Goal: Use online tool/utility: Use online tool/utility

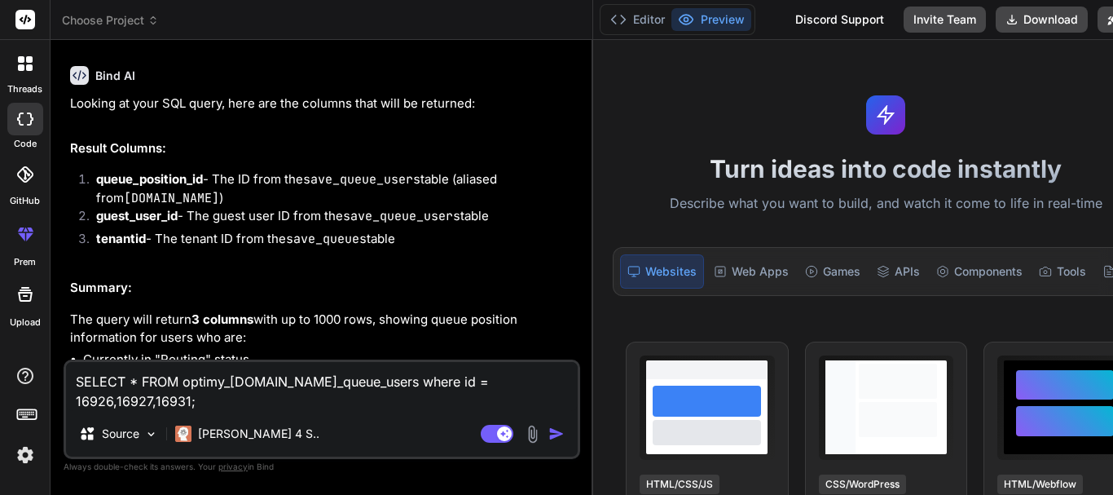
type textarea "SELECT * FROM optimy_[DOMAIN_NAME]_queue_users where id = 16926,16927,16931;"
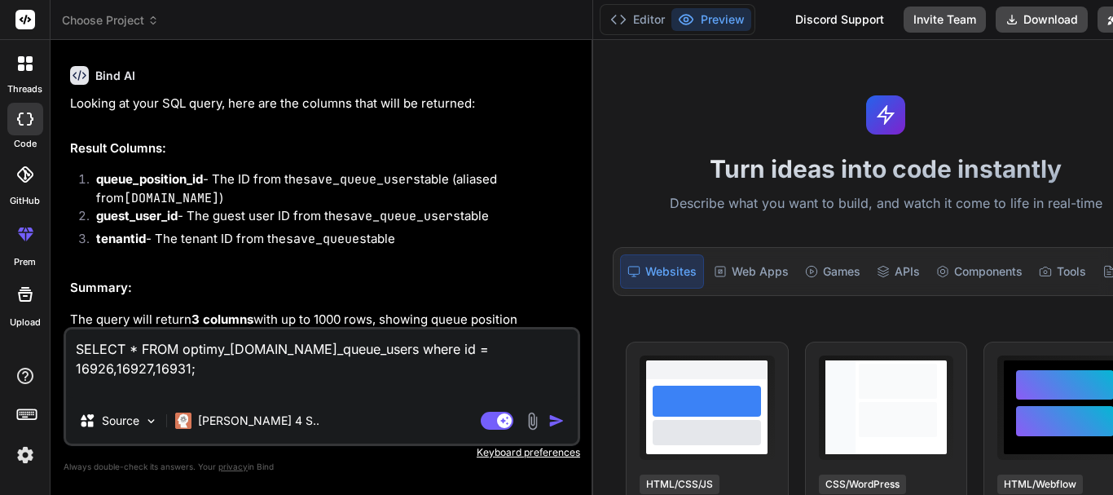
scroll to position [2953, 0]
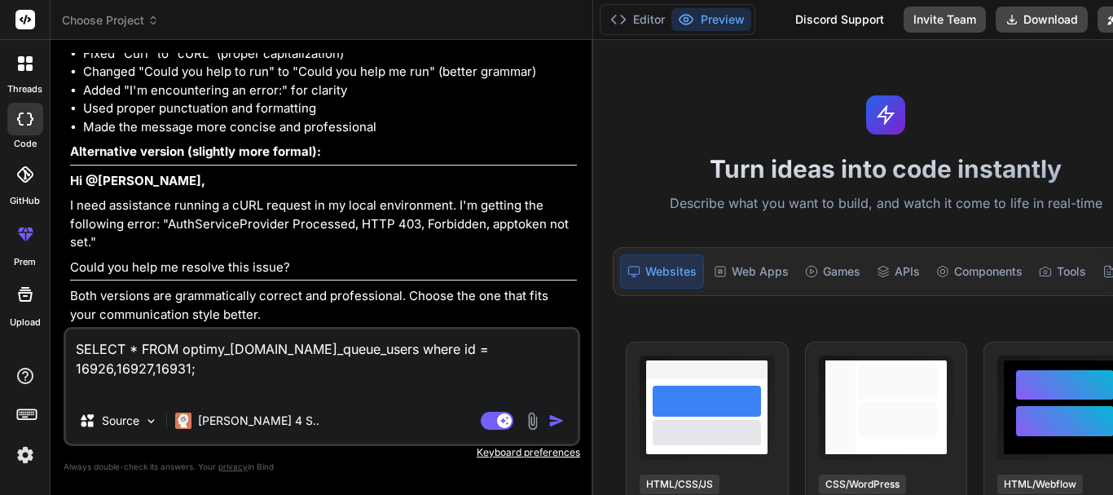
type textarea "x"
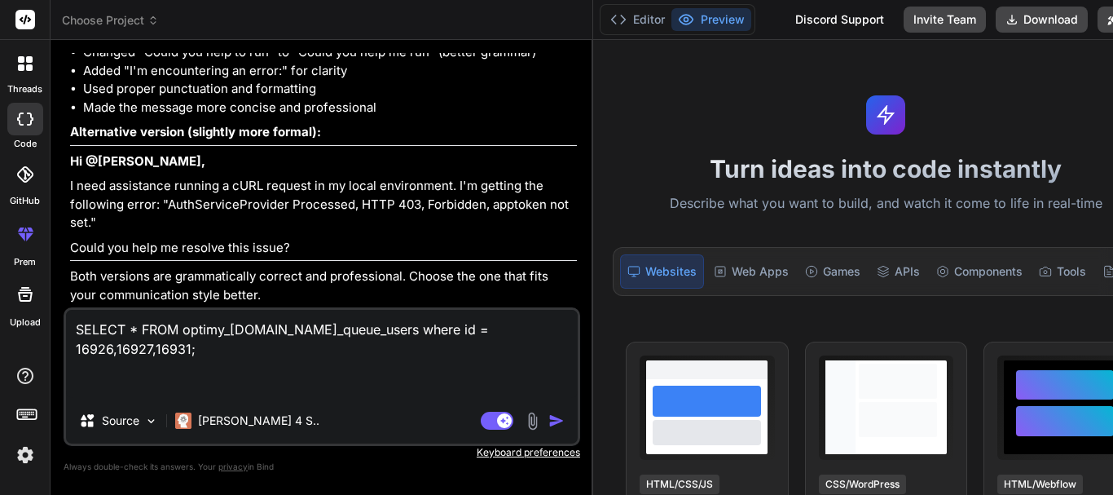
type textarea "SELECT * FROM optimy_[DOMAIN_NAME]_queue_users where id = 16926,16927,16931; c"
type textarea "x"
type textarea "SELECT * FROM optimy_[DOMAIN_NAME]_queue_users where id = 16926,16927,16931; co"
type textarea "x"
type textarea "SELECT * FROM optimy_[DOMAIN_NAME]_queue_users where id = 16926,16927,16931; cor"
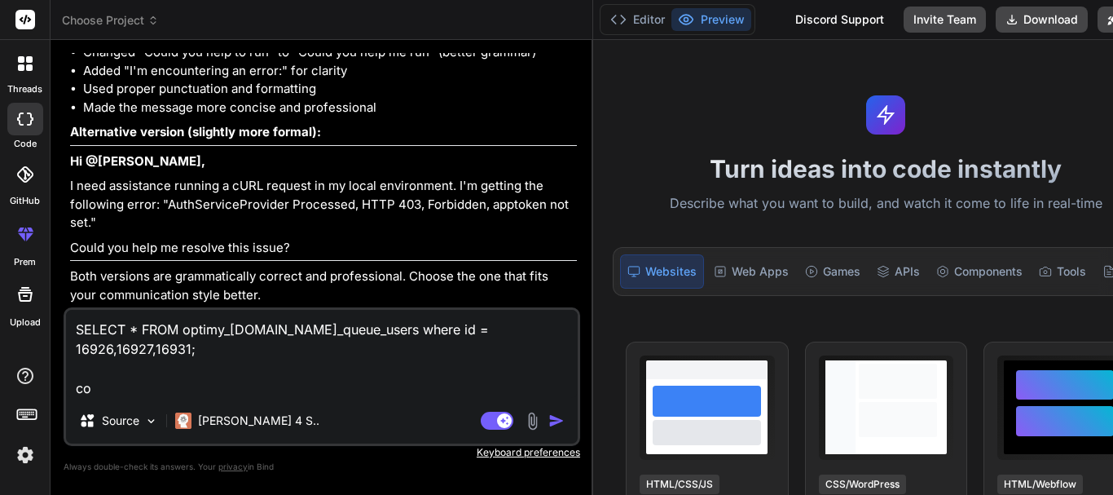
type textarea "x"
type textarea "SELECT * FROM optimy_[DOMAIN_NAME]_queue_users where id = 16926,16927,16931; co…"
type textarea "x"
type textarea "SELECT * FROM optimy_[DOMAIN_NAME]_queue_users where id = 16926,16927,16931; co…"
type textarea "x"
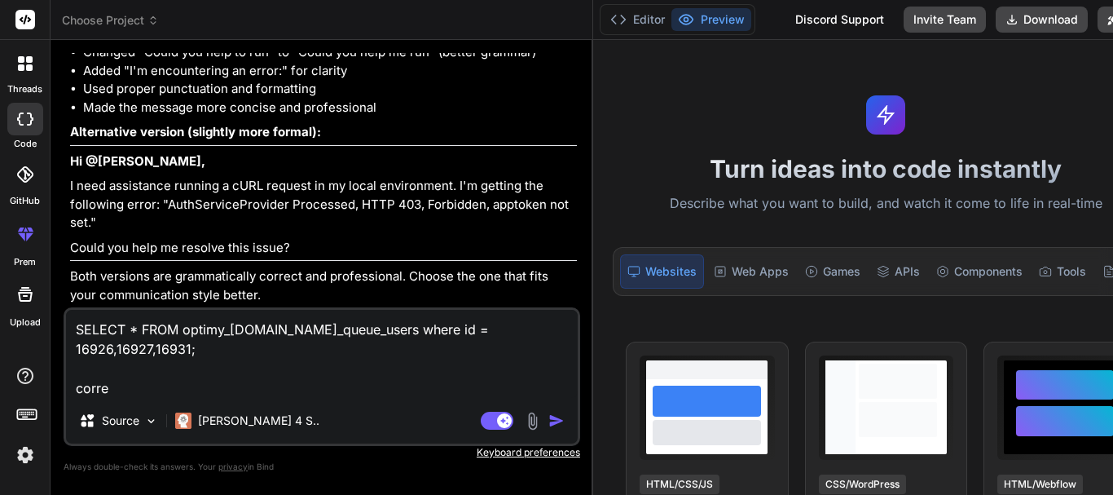
type textarea "SELECT * FROM optimy_[DOMAIN_NAME]_queue_users where id = 16926,16927,16931; co…"
type textarea "x"
type textarea "SELECT * FROM optimy_[DOMAIN_NAME]_queue_users where id = 16926,16927,16931; co…"
type textarea "x"
type textarea "SELECT * FROM optimy_[DOMAIN_NAME]_queue_users where id = 16926,16927,16931; co…"
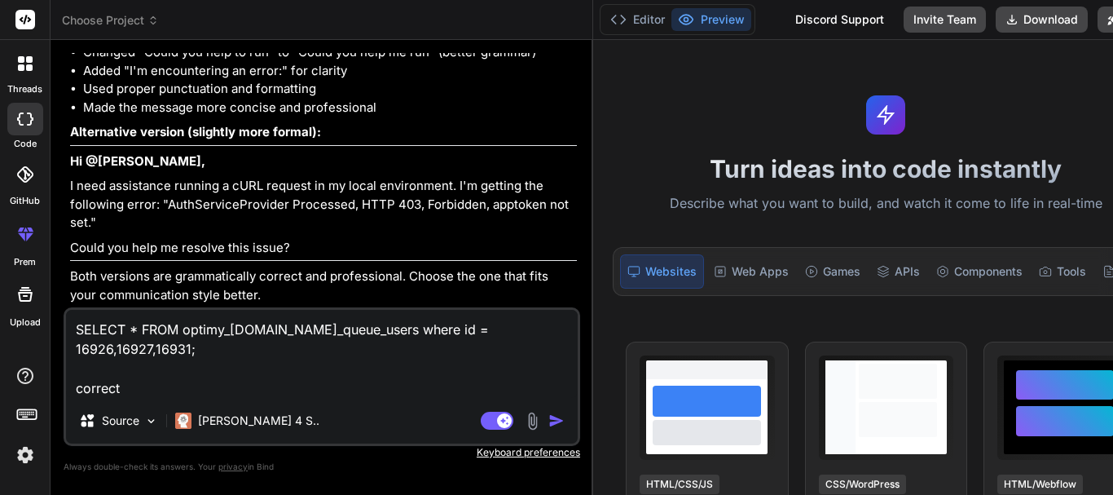
type textarea "x"
type textarea "SELECT * FROM optimy_[DOMAIN_NAME]_queue_users where id = 16926,16927,16931; co…"
type textarea "x"
type textarea "SELECT * FROM optimy_[DOMAIN_NAME]_queue_users where id = 16926,16927,16931; co…"
type textarea "x"
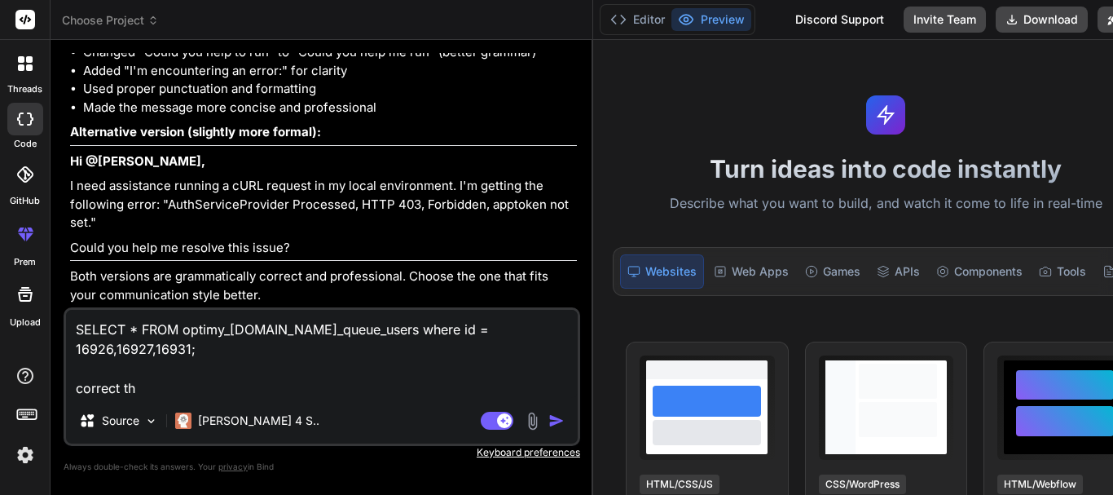
type textarea "SELECT * FROM optimy_[DOMAIN_NAME]_queue_users where id = 16926,16927,16931; co…"
type textarea "x"
type textarea "SELECT * FROM optimy_[DOMAIN_NAME]_queue_users where id = 16926,16927,16931; co…"
type textarea "x"
type textarea "SELECT * FROM optimy_[DOMAIN_NAME]_queue_users where id = 16926,16927,16931; co…"
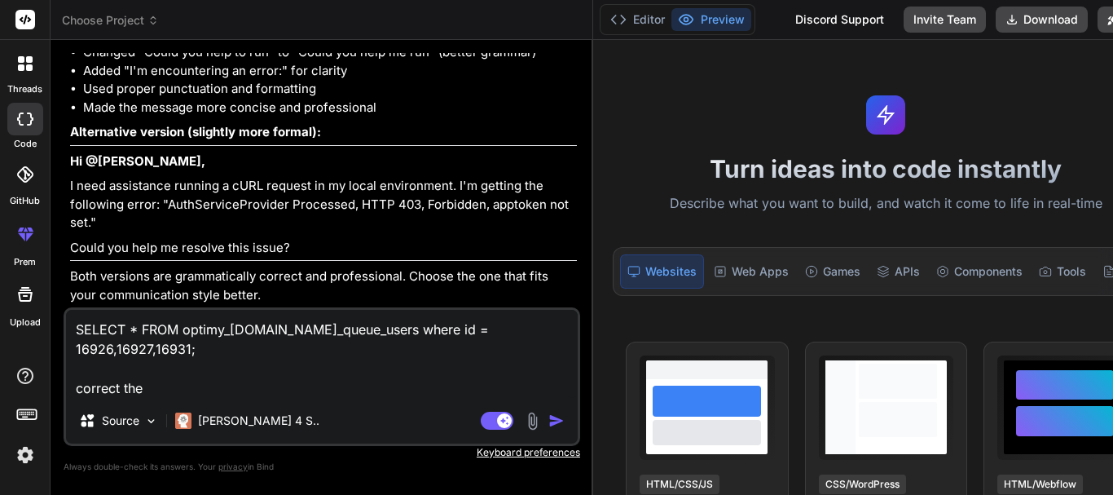
type textarea "x"
type textarea "SELECT * FROM optimy_[DOMAIN_NAME]_queue_users where id = 16926,16927,16931; co…"
type textarea "x"
type textarea "SELECT * FROM optimy_[DOMAIN_NAME]_queue_users where id = 16926,16927,16931; co…"
type textarea "x"
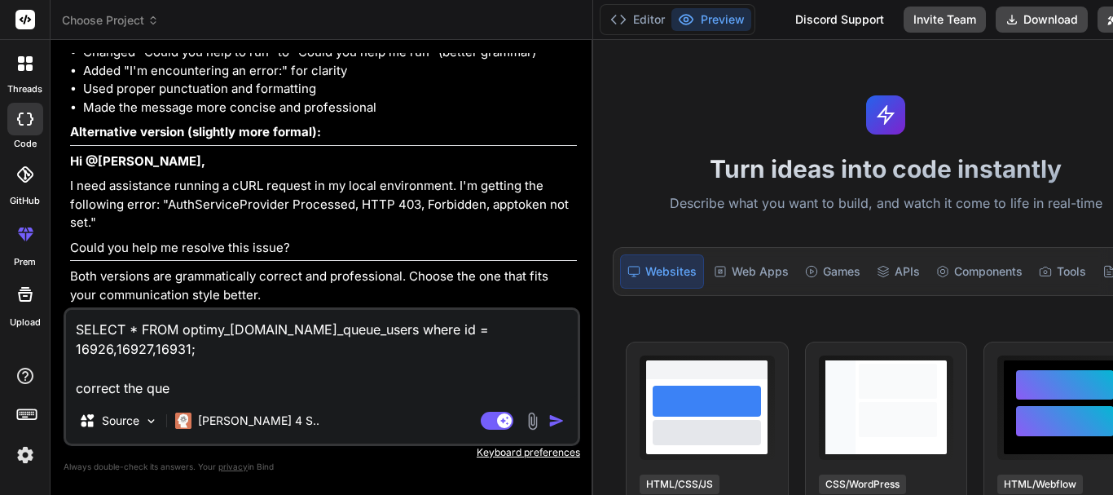
type textarea "SELECT * FROM optimy_[DOMAIN_NAME]_queue_users where id = 16926,16927,16931; co…"
type textarea "x"
type textarea "SELECT * FROM optimy_[DOMAIN_NAME]_queue_users where id = 16926,16927,16931; co…"
type textarea "x"
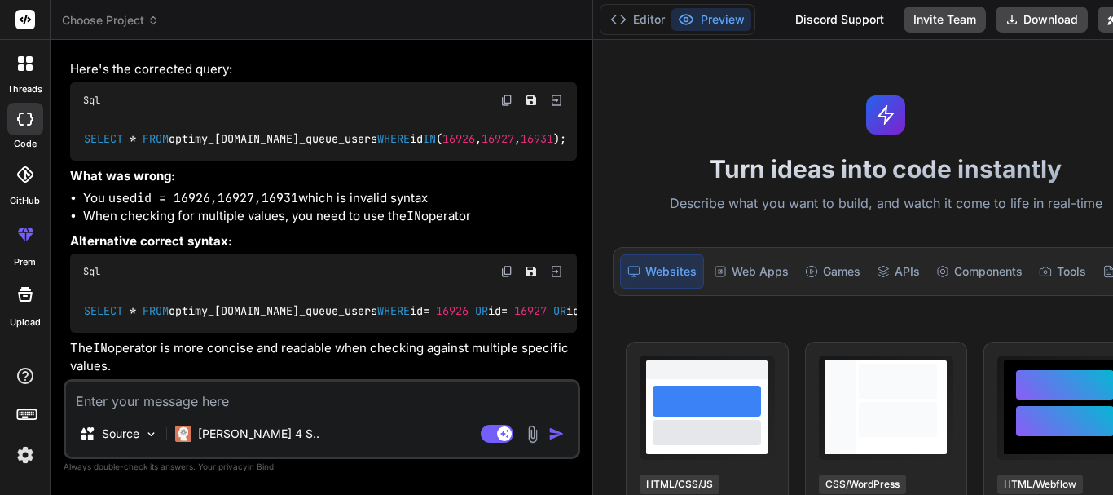
scroll to position [3303, 0]
type textarea "x"
click at [500, 107] on img at bounding box center [506, 100] width 13 height 13
click at [109, 407] on textarea at bounding box center [322, 395] width 512 height 29
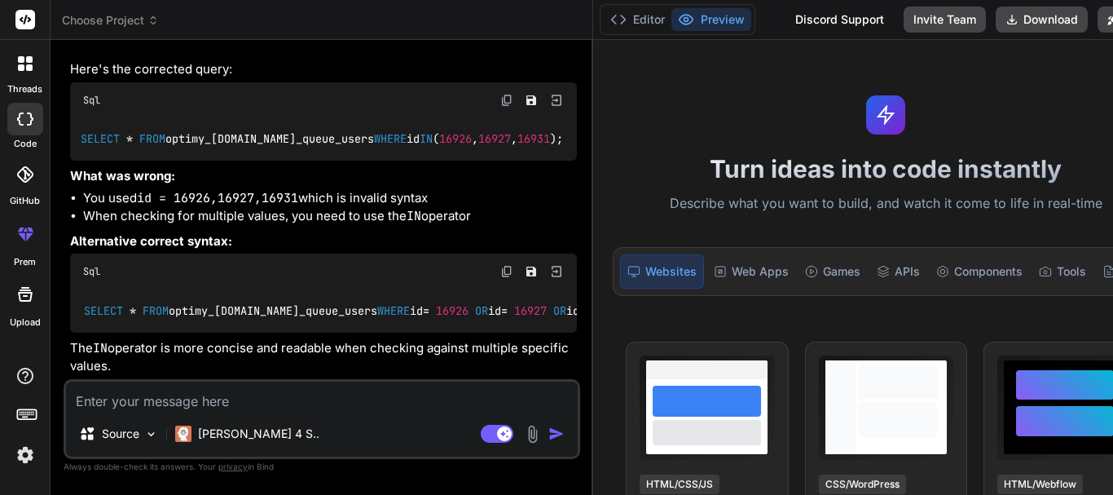
paste textarea "if ($db_status != 'Pending' && $status == 'Pending') { //Add pending_dt if ($at…"
type textarea "if ($db_status != 'Pending' && $status == 'Pending') { //Add pending_dt if ($at…"
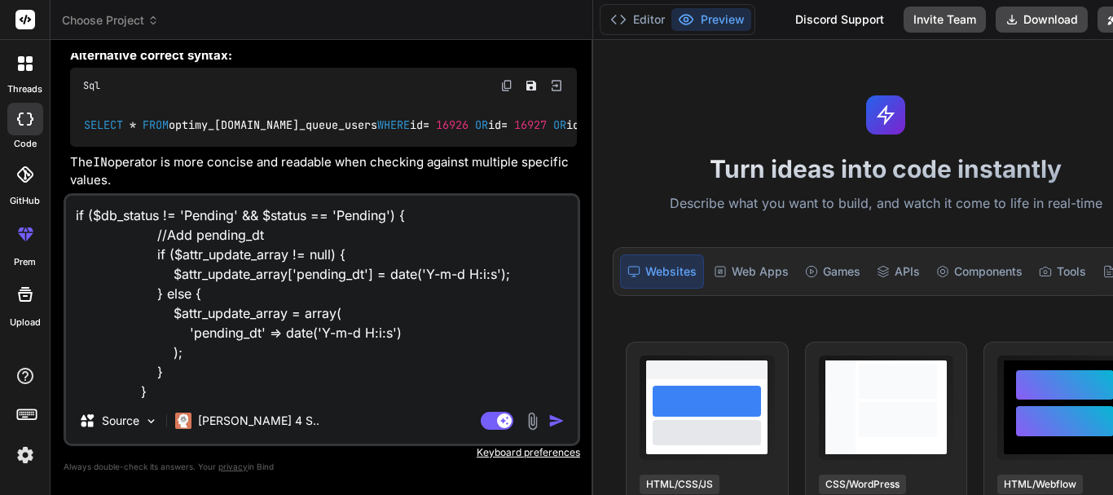
scroll to position [2, 0]
type textarea "x"
type textarea "if ($db_status != 'Pending' && $status == 'Pending') { //Add pending_dt if ($at…"
type textarea "x"
type textarea "if ($db_status != 'Pending' && $status == 'Pending') { //Add pending_dt if ($at…"
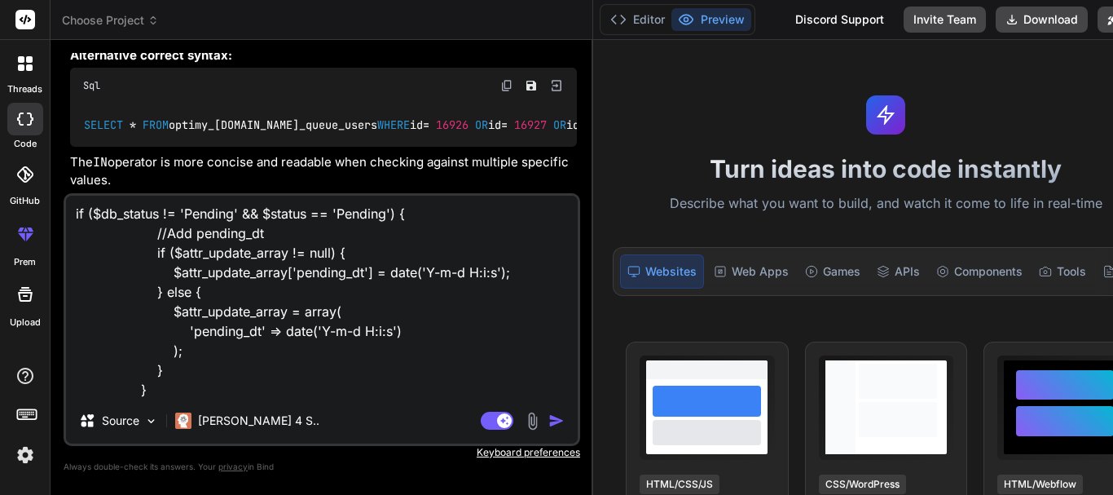
type textarea "x"
type textarea "if ($db_status != 'Pending' && $status == 'Pending') { //Add pending_dt if ($at…"
type textarea "x"
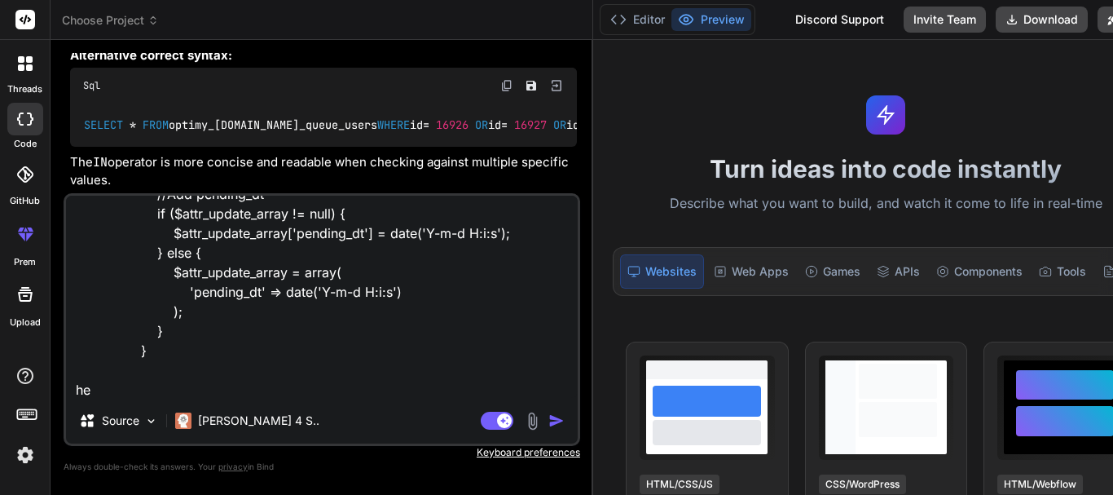
type textarea "if ($db_status != 'Pending' && $status == 'Pending') { //Add pending_dt if ($at…"
type textarea "x"
type textarea "if ($db_status != 'Pending' && $status == 'Pending') { //Add pending_dt if ($at…"
type textarea "x"
type textarea "if ($db_status != 'Pending' && $status == 'Pending') { //Add pending_dt if ($at…"
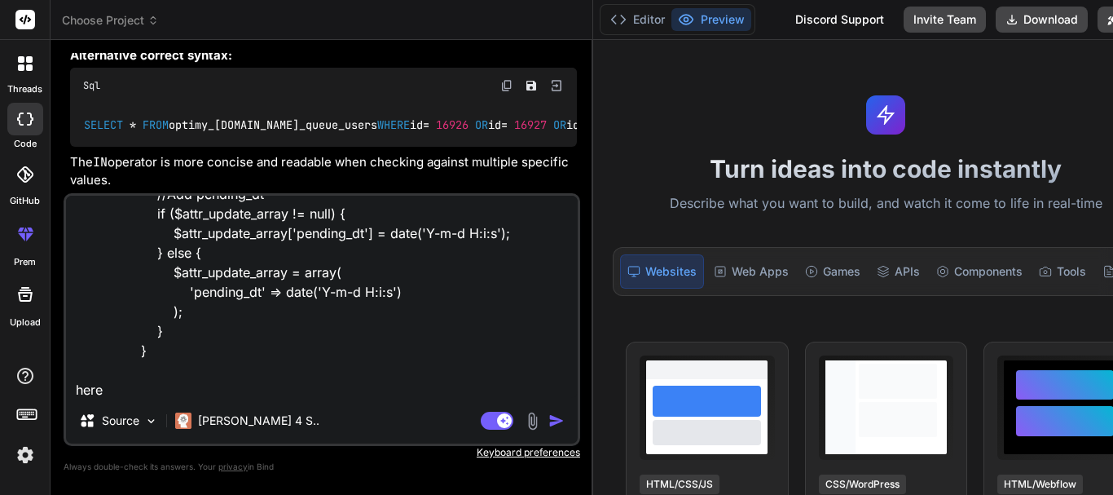
type textarea "x"
type textarea "if ($db_status != 'Pending' && $status == 'Pending') { //Add pending_dt if ($at…"
type textarea "x"
type textarea "if ($db_status != 'Pending' && $status == 'Pending') { //Add pending_dt if ($at…"
type textarea "x"
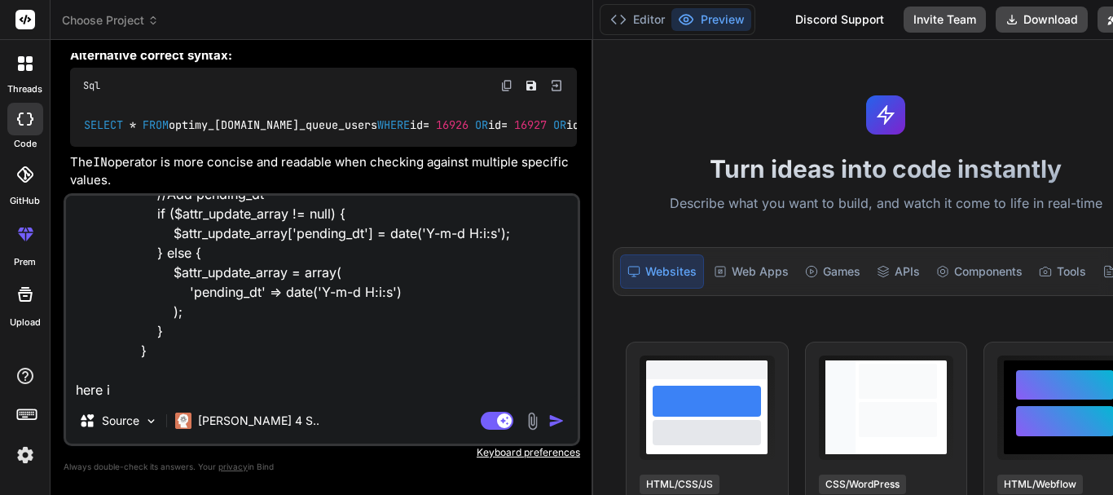
type textarea "if ($db_status != 'Pending' && $status == 'Pending') { //Add pending_dt if ($at…"
type textarea "x"
type textarea "if ($db_status != 'Pending' && $status == 'Pending') { //Add pending_dt if ($at…"
type textarea "x"
type textarea "if ($db_status != 'Pending' && $status == 'Pending') { //Add pending_dt if ($at…"
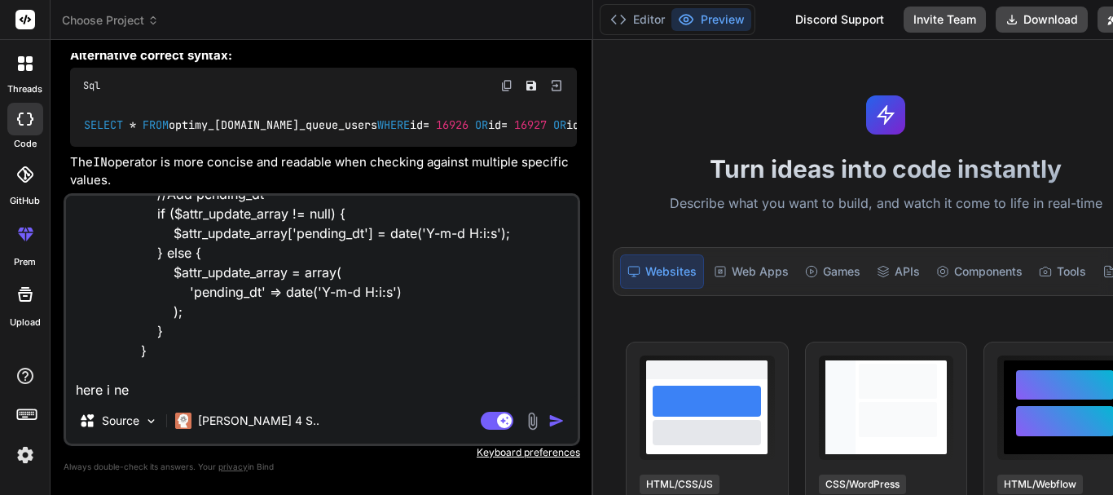
type textarea "x"
type textarea "if ($db_status != 'Pending' && $status == 'Pending') { //Add pending_dt if ($at…"
type textarea "x"
type textarea "if ($db_status != 'Pending' && $status == 'Pending') { //Add pending_dt if ($at…"
type textarea "x"
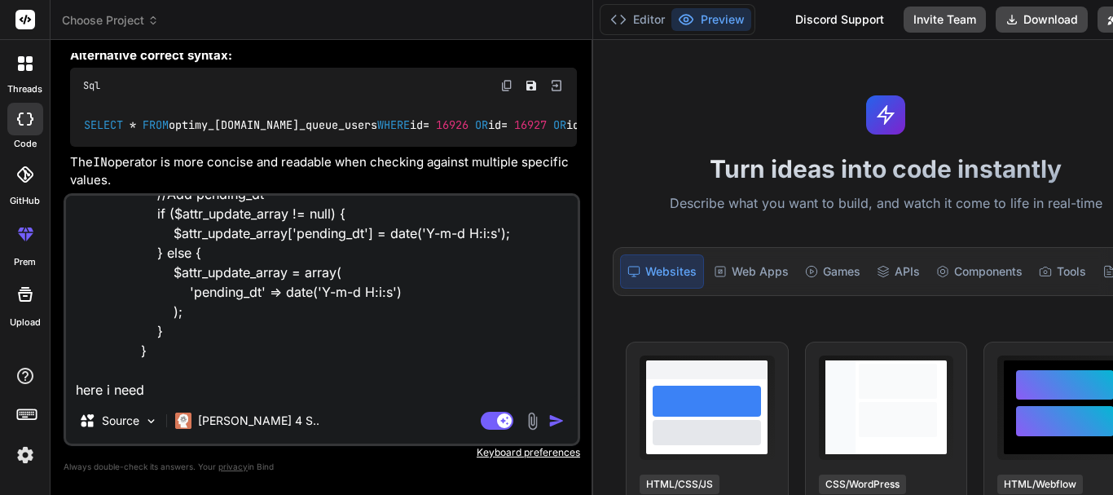
type textarea "if ($db_status != 'Pending' && $status == 'Pending') { //Add pending_dt if ($at…"
type textarea "x"
type textarea "if ($db_status != 'Pending' && $status == 'Pending') { //Add pending_dt if ($at…"
type textarea "x"
type textarea "if ($db_status != 'Pending' && $status == 'Pending') { //Add pending_dt if ($at…"
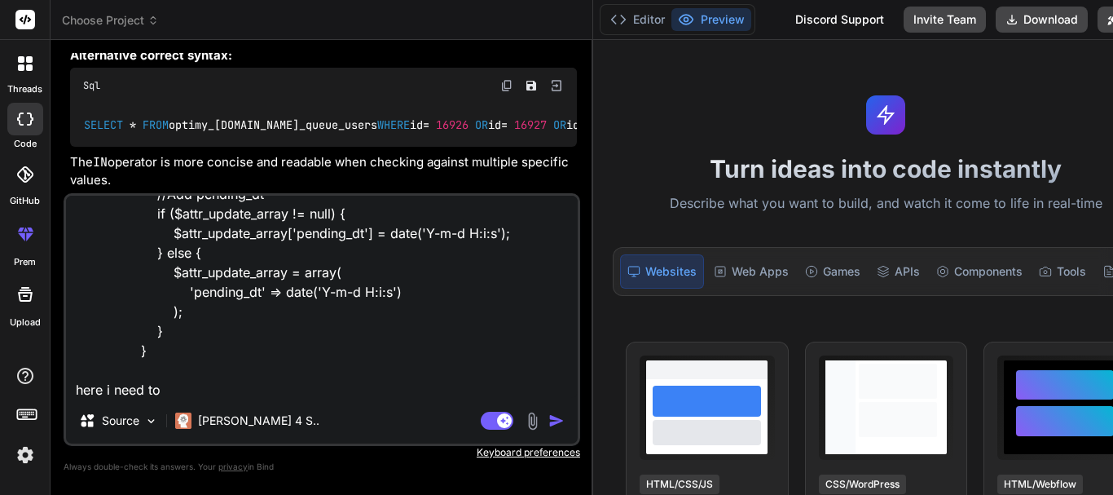
type textarea "x"
type textarea "if ($db_status != 'Pending' && $status == 'Pending') { //Add pending_dt if ($at…"
type textarea "x"
type textarea "if ($db_status != 'Pending' && $status == 'Pending') { //Add pending_dt if ($at…"
type textarea "x"
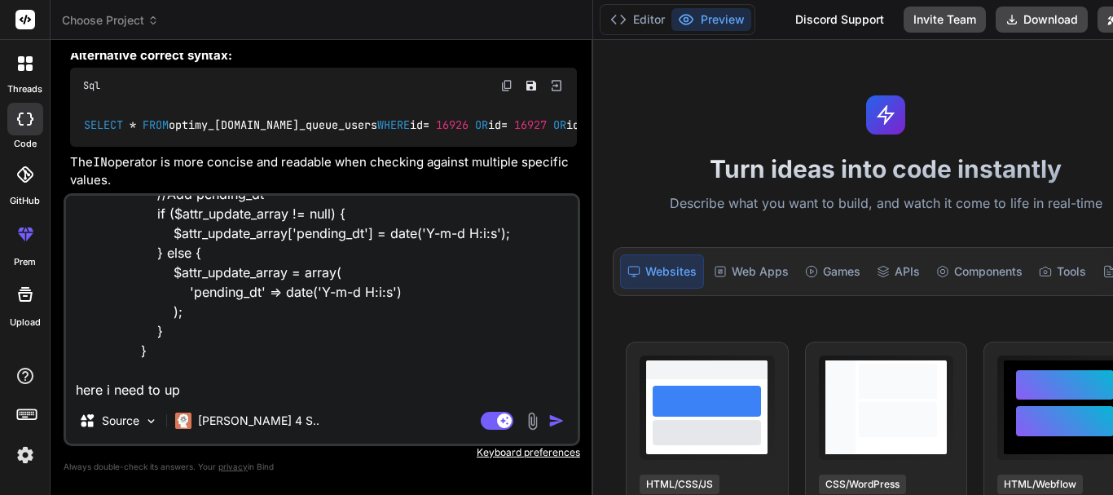
type textarea "if ($db_status != 'Pending' && $status == 'Pending') { //Add pending_dt if ($at…"
type textarea "x"
type textarea "if ($db_status != 'Pending' && $status == 'Pending') { //Add pending_dt if ($at…"
type textarea "x"
type textarea "if ($db_status != 'Pending' && $status == 'Pending') { //Add pending_dt if ($at…"
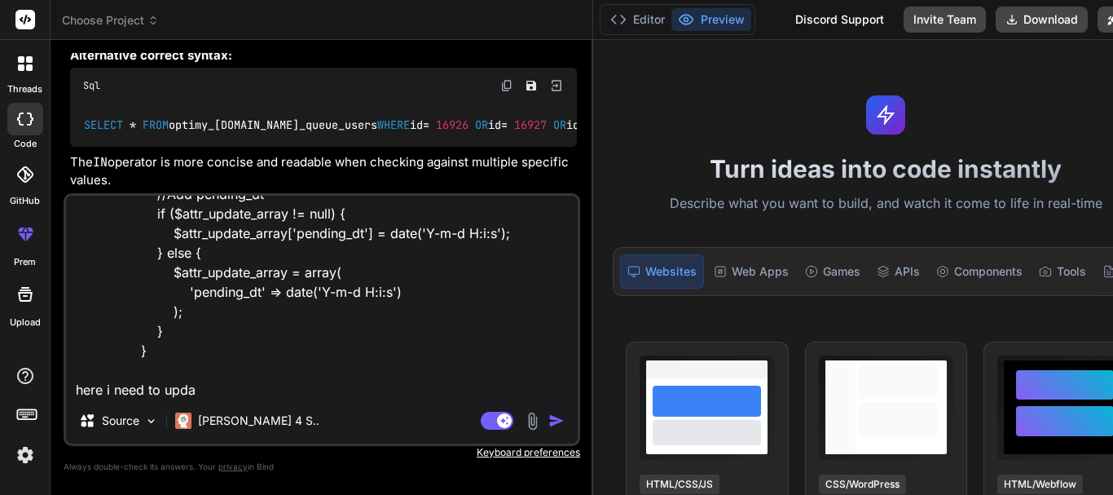
type textarea "x"
type textarea "if ($db_status != 'Pending' && $status == 'Pending') { //Add pending_dt if ($at…"
type textarea "x"
type textarea "if ($db_status != 'Pending' && $status == 'Pending') { //Add pending_dt if ($at…"
type textarea "x"
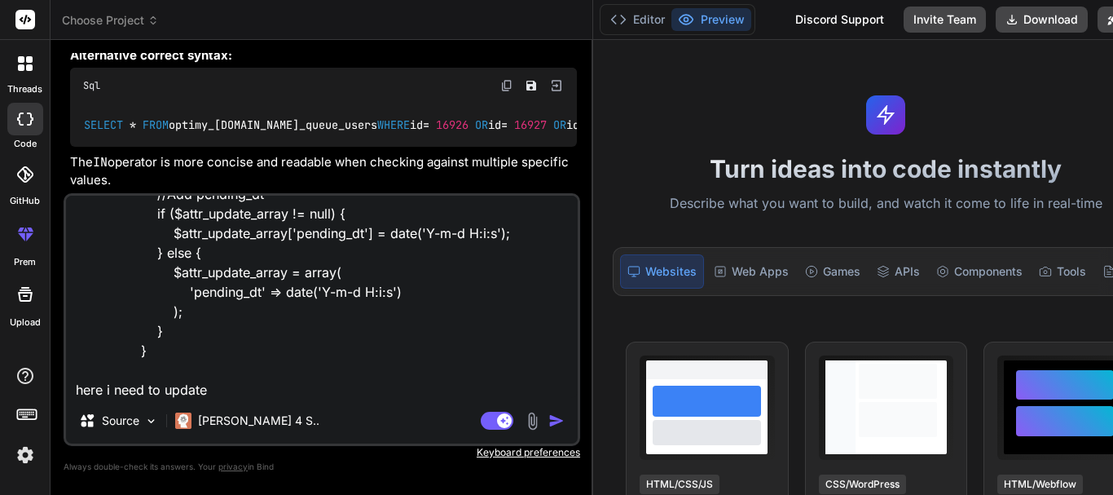
type textarea "if ($db_status != 'Pending' && $status == 'Pending') { //Add pending_dt if ($at…"
type textarea "x"
type textarea "if ($db_status != 'Pending' && $status == 'Pending') { //Add pending_dt if ($at…"
type textarea "x"
type textarea "if ($db_status != 'Pending' && $status == 'Pending') { //Add pending_dt if ($at…"
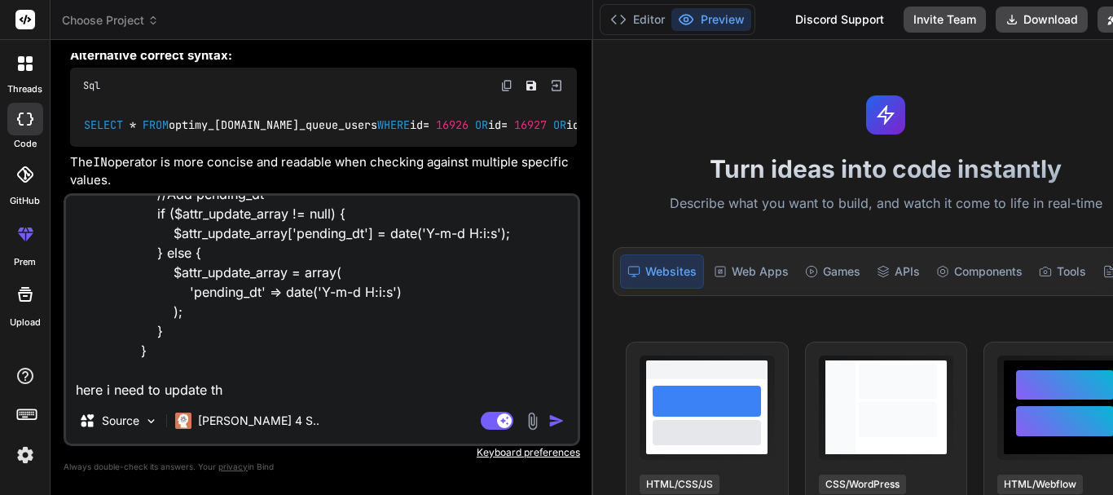
type textarea "x"
type textarea "if ($db_status != 'Pending' && $status == 'Pending') { //Add pending_dt if ($at…"
type textarea "x"
type textarea "if ($db_status != 'Pending' && $status == 'Pending') { //Add pending_dt if ($at…"
type textarea "x"
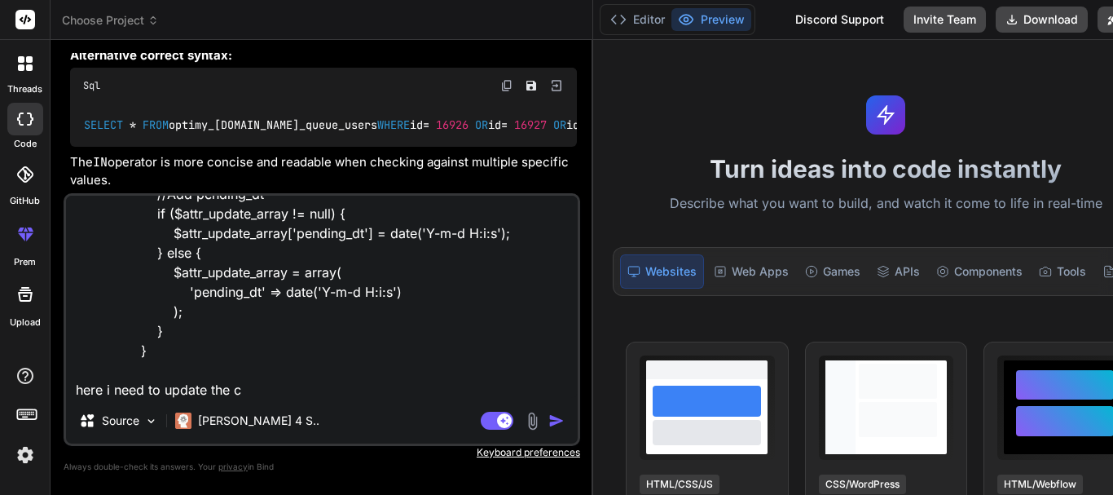
type textarea "if ($db_status != 'Pending' && $status == 'Pending') { //Add pending_dt if ($at…"
type textarea "x"
type textarea "if ($db_status != 'Pending' && $status == 'Pending') { //Add pending_dt if ($at…"
type textarea "x"
type textarea "if ($db_status != 'Pending' && $status == 'Pending') { //Add pending_dt if ($at…"
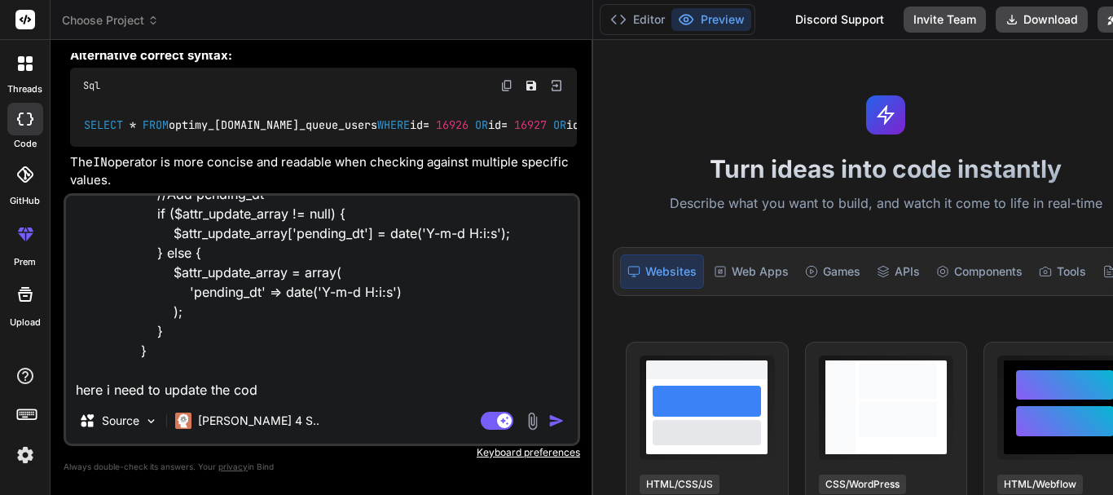
type textarea "x"
type textarea "if ($db_status != 'Pending' && $status == 'Pending') { //Add pending_dt if ($at…"
type textarea "x"
type textarea "if ($db_status != 'Pending' && $status == 'Pending') { //Add pending_dt if ($at…"
type textarea "x"
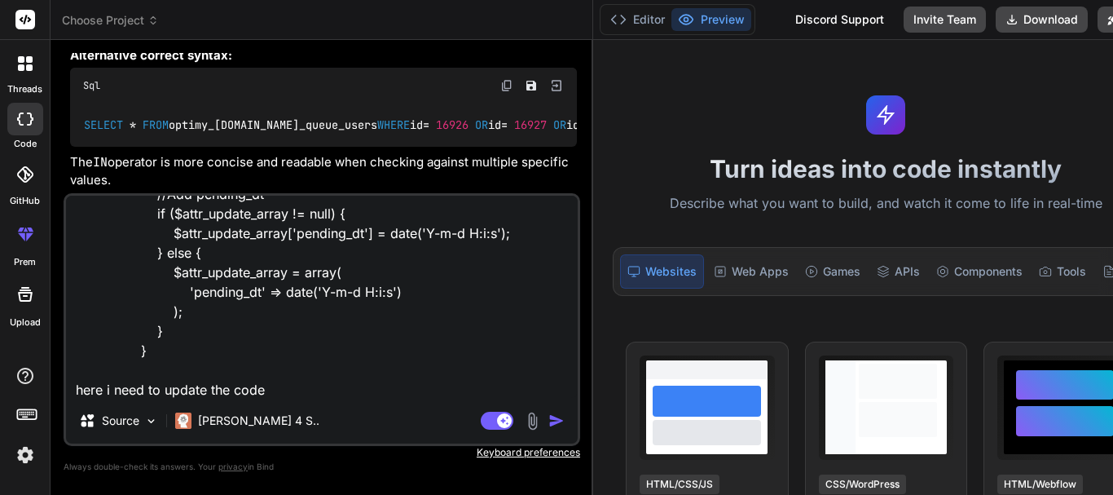
type textarea "if ($db_status != 'Pending' && $status == 'Pending') { //Add pending_dt if ($at…"
type textarea "x"
type textarea "if ($db_status != 'Pending' && $status == 'Pending') { //Add pending_dt if ($at…"
type textarea "x"
type textarea "if ($db_status != 'Pending' && $status == 'Pending') { //Add pending_dt if ($at…"
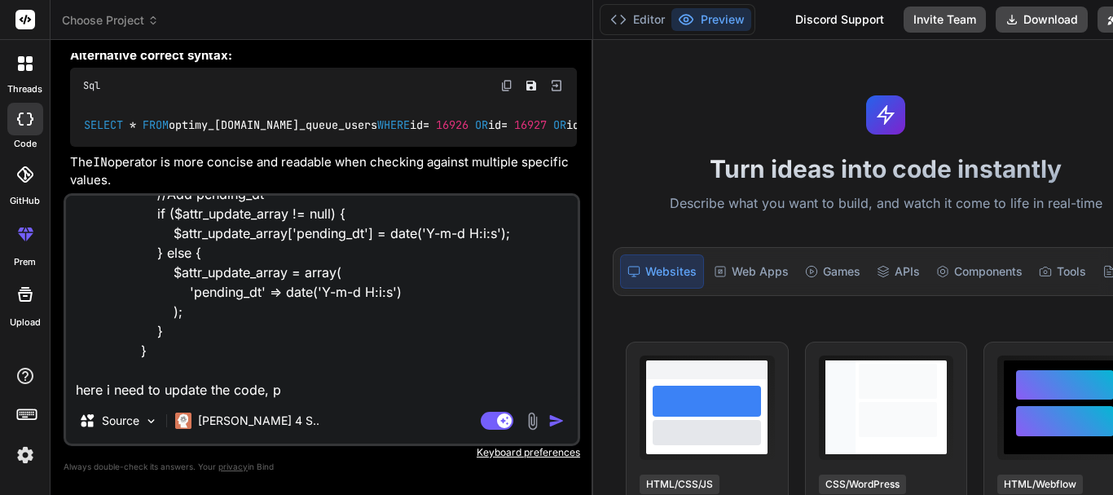
type textarea "x"
type textarea "if ($db_status != 'Pending' && $status == 'Pending') { //Add pending_dt if ($at…"
type textarea "x"
type textarea "if ($db_status != 'Pending' && $status == 'Pending') { //Add pending_dt if ($at…"
type textarea "x"
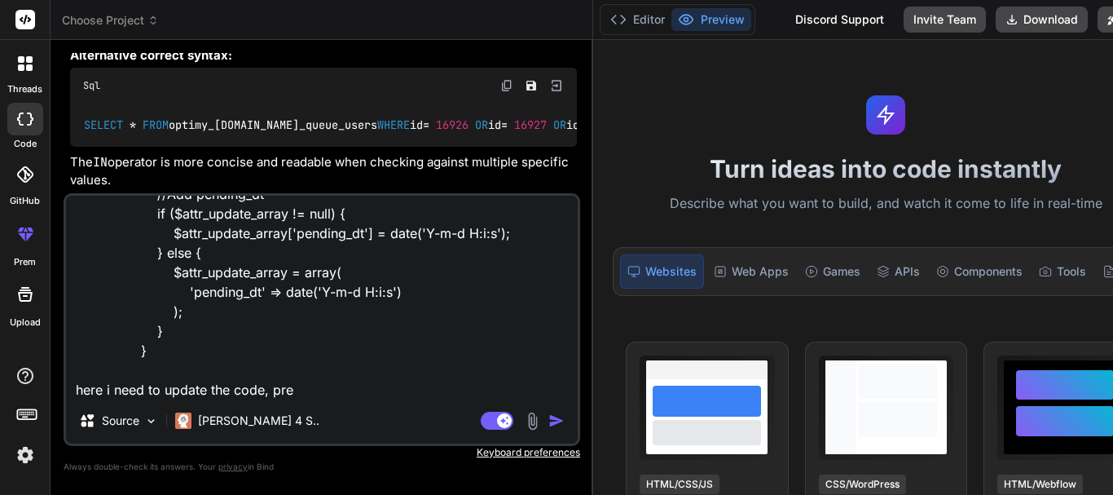
type textarea "if ($db_status != 'Pending' && $status == 'Pending') { //Add pending_dt if ($at…"
type textarea "x"
type textarea "if ($db_status != 'Pending' && $status == 'Pending') { //Add pending_dt if ($at…"
type textarea "x"
type textarea "if ($db_status != 'Pending' && $status == 'Pending') { //Add pending_dt if ($at…"
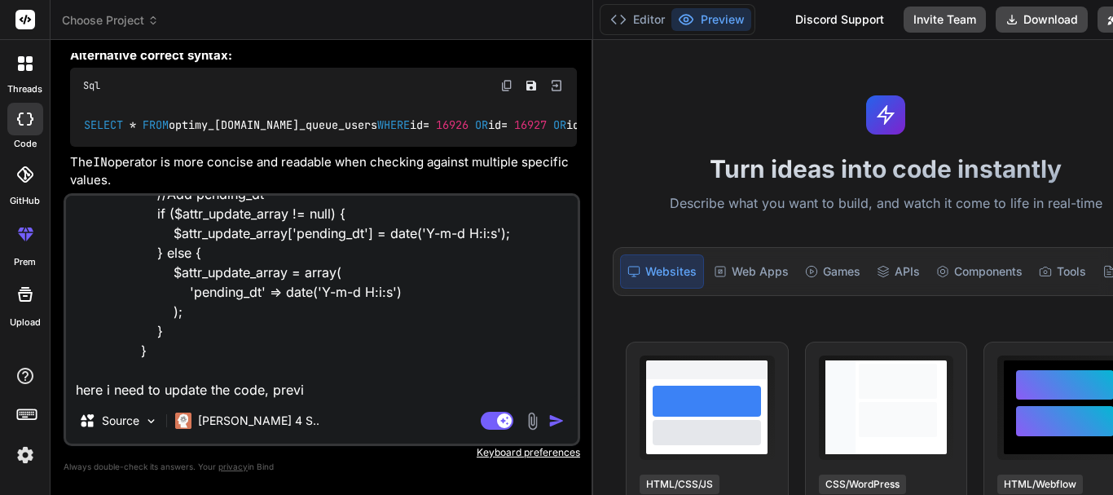
type textarea "x"
type textarea "if ($db_status != 'Pending' && $status == 'Pending') { //Add pending_dt if ($at…"
type textarea "x"
type textarea "if ($db_status != 'Pending' && $status == 'Pending') { //Add pending_dt if ($at…"
type textarea "x"
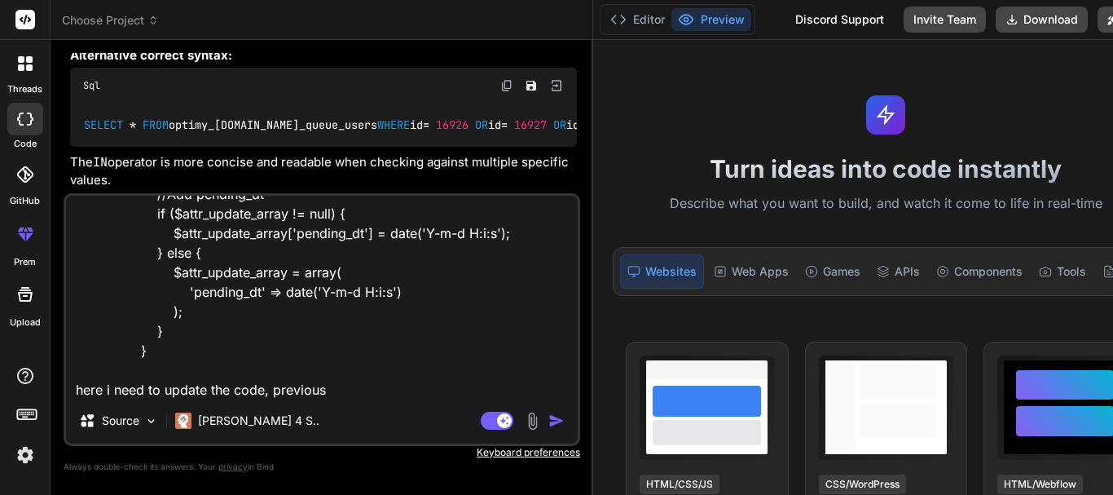
type textarea "if ($db_status != 'Pending' && $status == 'Pending') { //Add pending_dt if ($at…"
type textarea "x"
type textarea "if ($db_status != 'Pending' && $status == 'Pending') { //Add pending_dt if ($at…"
type textarea "x"
type textarea "if ($db_status != 'Pending' && $status == 'Pending') { //Add pending_dt if ($at…"
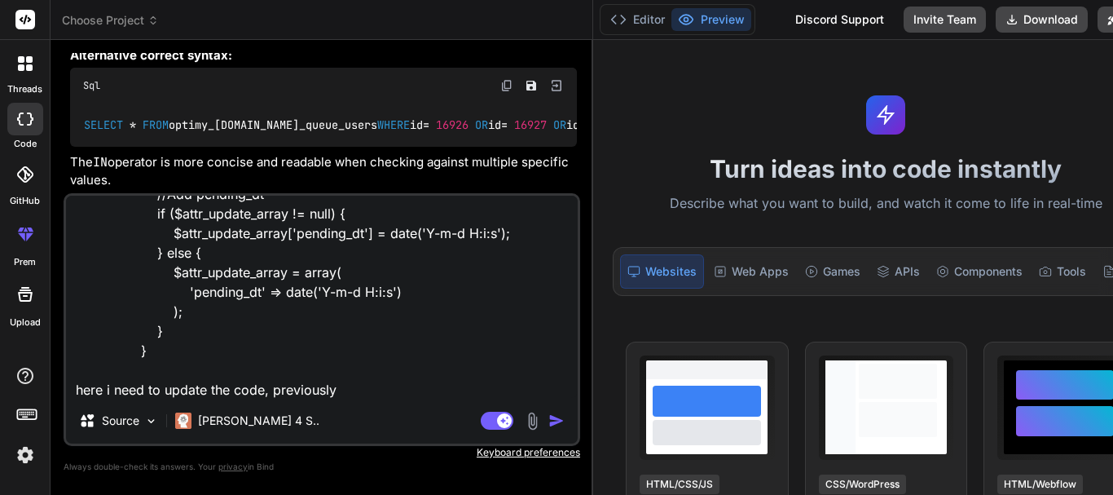
type textarea "x"
type textarea "if ($db_status != 'Pending' && $status == 'Pending') { //Add pending_dt if ($at…"
type textarea "x"
type textarea "if ($db_status != 'Pending' && $status == 'Pending') { //Add pending_dt if ($at…"
type textarea "x"
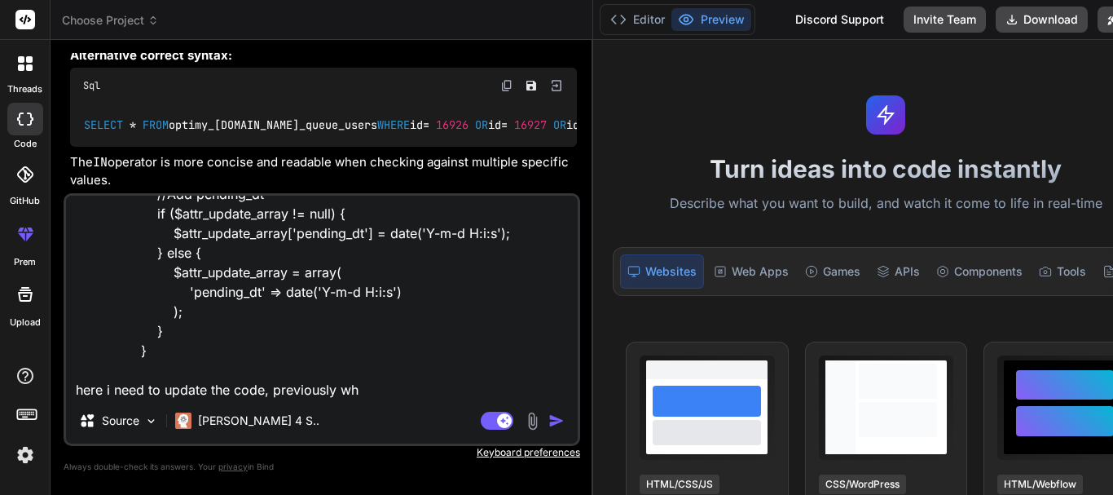
type textarea "if ($db_status != 'Pending' && $status == 'Pending') { //Add pending_dt if ($at…"
type textarea "x"
type textarea "if ($db_status != 'Pending' && $status == 'Pending') { //Add pending_dt if ($at…"
type textarea "x"
type textarea "if ($db_status != 'Pending' && $status == 'Pending') { //Add pending_dt if ($at…"
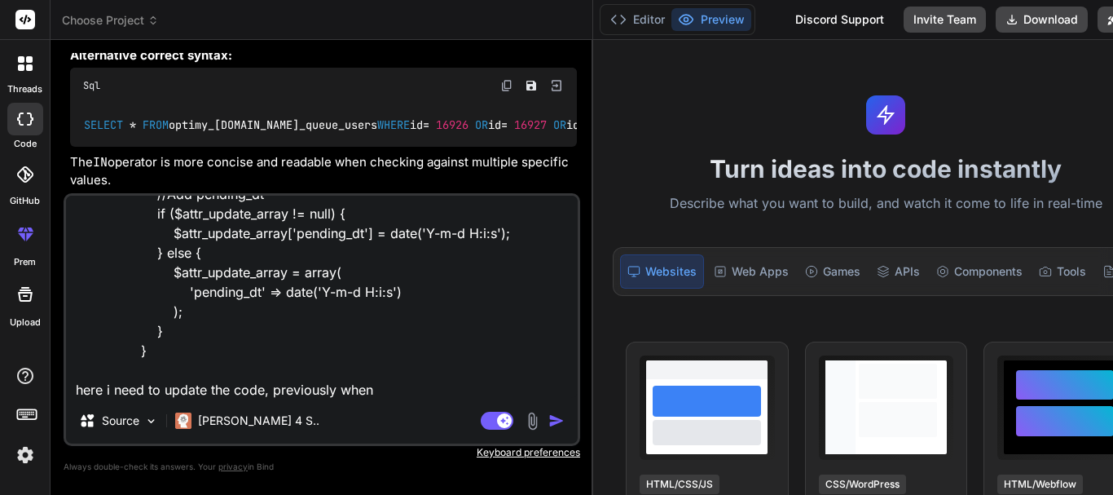
type textarea "x"
type textarea "if ($db_status != 'Pending' && $status == 'Pending') { //Add pending_dt if ($at…"
type textarea "x"
type textarea "if ($db_status != 'Pending' && $status == 'Pending') { //Add pending_dt if ($at…"
type textarea "x"
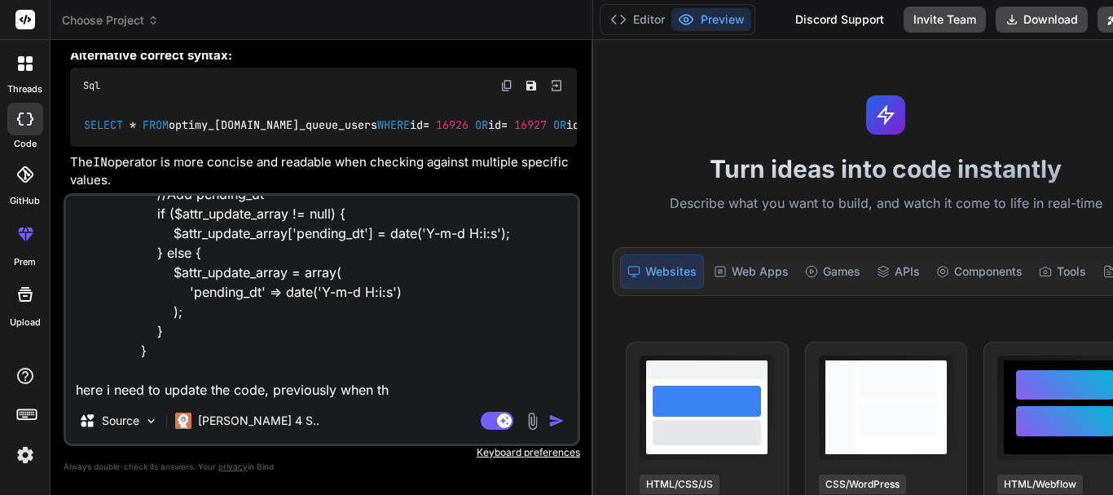
type textarea "if ($db_status != 'Pending' && $status == 'Pending') { //Add pending_dt if ($at…"
type textarea "x"
type textarea "if ($db_status != 'Pending' && $status == 'Pending') { //Add pending_dt if ($at…"
type textarea "x"
type textarea "if ($db_status != 'Pending' && $status == 'Pending') { //Add pending_dt if ($at…"
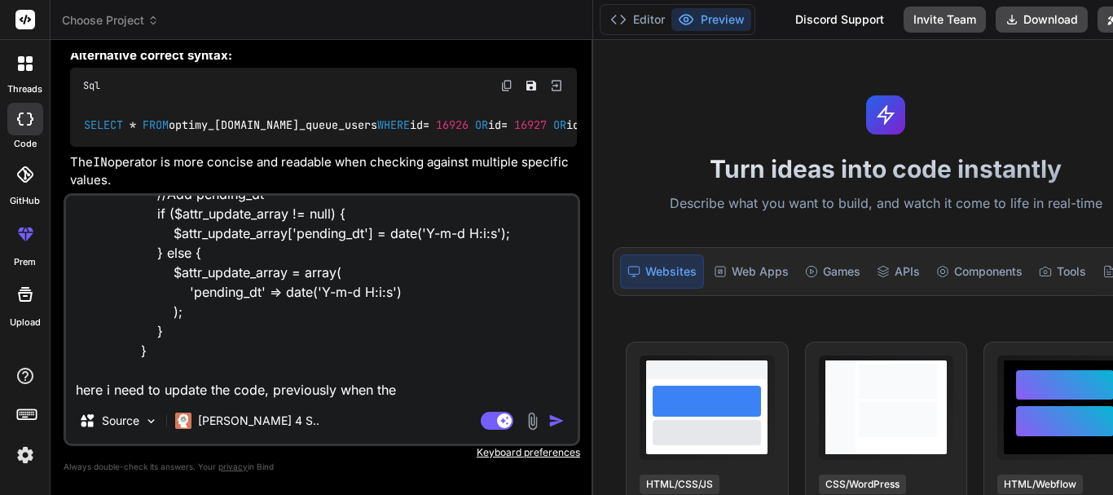
type textarea "x"
type textarea "if ($db_status != 'Pending' && $status == 'Pending') { //Add pending_dt if ($at…"
type textarea "x"
type textarea "if ($db_status != 'Pending' && $status == 'Pending') { //Add pending_dt if ($at…"
type textarea "x"
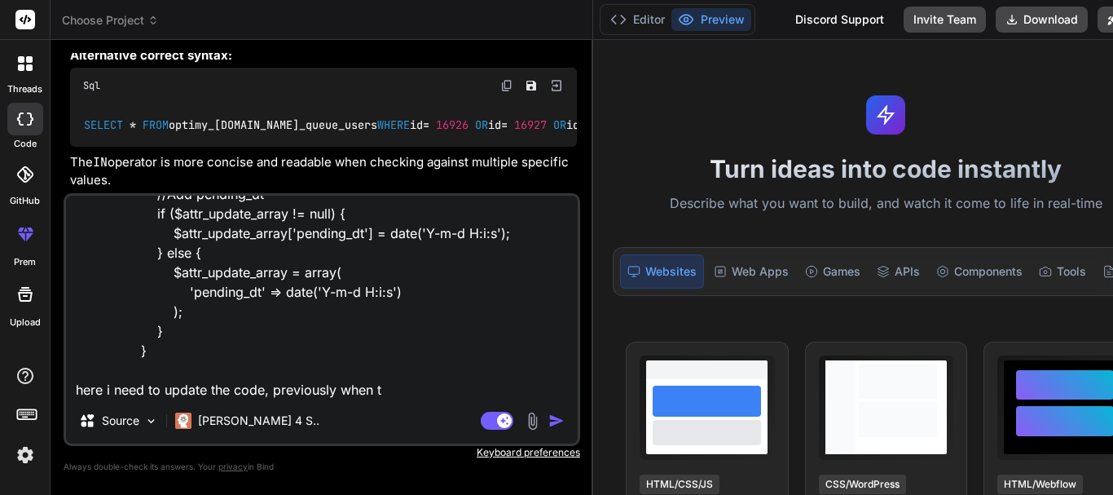
type textarea "if ($db_status != 'Pending' && $status == 'Pending') { //Add pending_dt if ($at…"
type textarea "x"
type textarea "if ($db_status != 'Pending' && $status == 'Pending') { //Add pending_dt if ($at…"
type textarea "x"
type textarea "if ($db_status != 'Pending' && $status == 'Pending') { //Add pending_dt if ($at…"
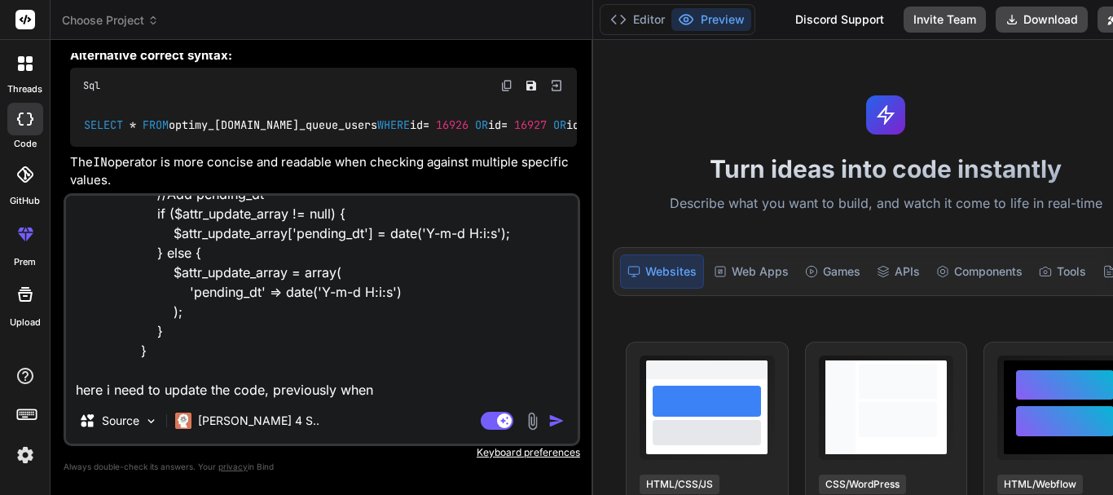
type textarea "x"
type textarea "if ($db_status != 'Pending' && $status == 'Pending') { //Add pending_dt if ($at…"
type textarea "x"
type textarea "if ($db_status != 'Pending' && $status == 'Pending') { //Add pending_dt if ($at…"
type textarea "x"
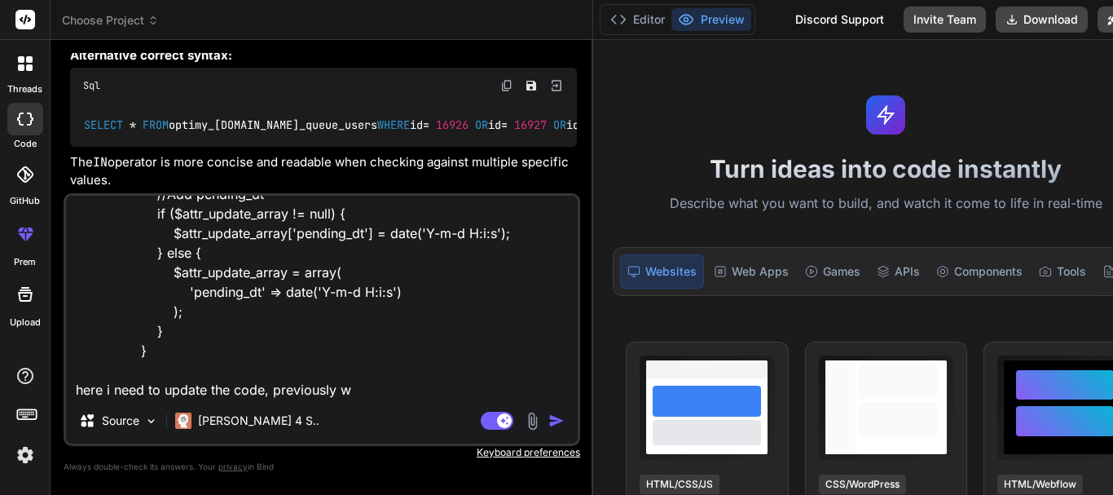
type textarea "if ($db_status != 'Pending' && $status == 'Pending') { //Add pending_dt if ($at…"
type textarea "x"
type textarea "if ($db_status != 'Pending' && $status == 'Pending') { //Add pending_dt if ($at…"
type textarea "x"
type textarea "if ($db_status != 'Pending' && $status == 'Pending') { //Add pending_dt if ($at…"
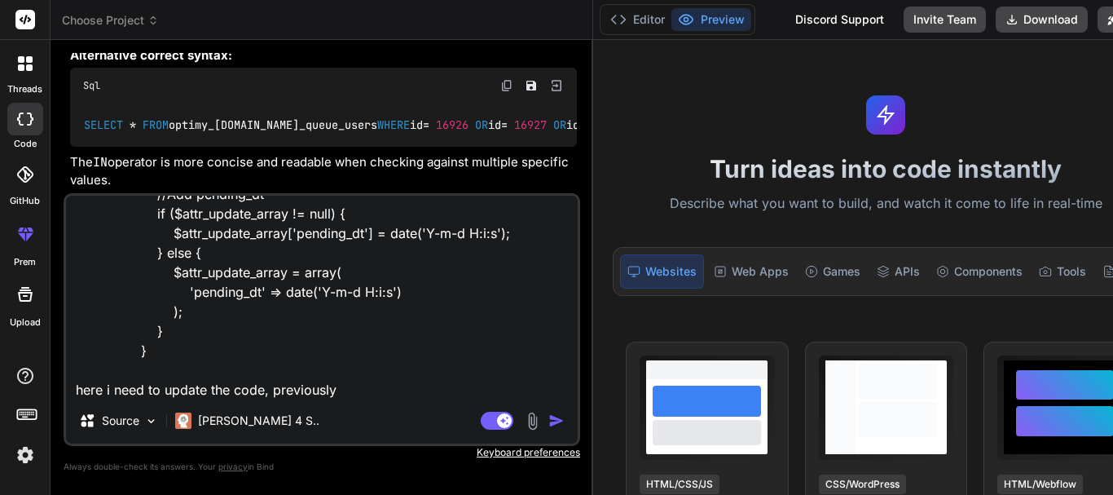
type textarea "x"
type textarea "if ($db_status != 'Pending' && $status == 'Pending') { //Add pending_dt if ($at…"
type textarea "x"
type textarea "if ($db_status != 'Pending' && $status == 'Pending') { //Add pending_dt if ($at…"
type textarea "x"
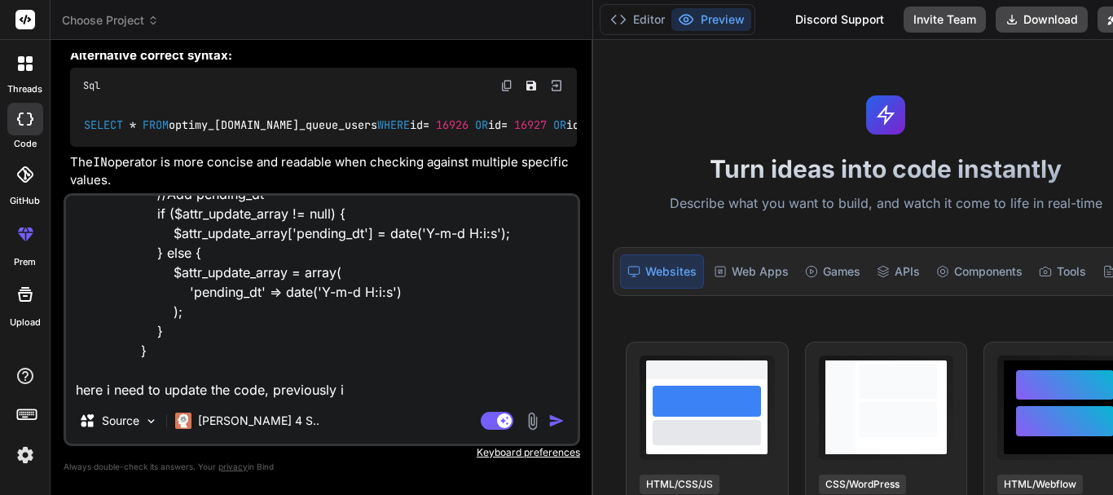
type textarea "if ($db_status != 'Pending' && $status == 'Pending') { //Add pending_dt if ($at…"
type textarea "x"
type textarea "if ($db_status != 'Pending' && $status == 'Pending') { //Add pending_dt if ($at…"
type textarea "x"
type textarea "if ($db_status != 'Pending' && $status == 'Pending') { //Add pending_dt if ($at…"
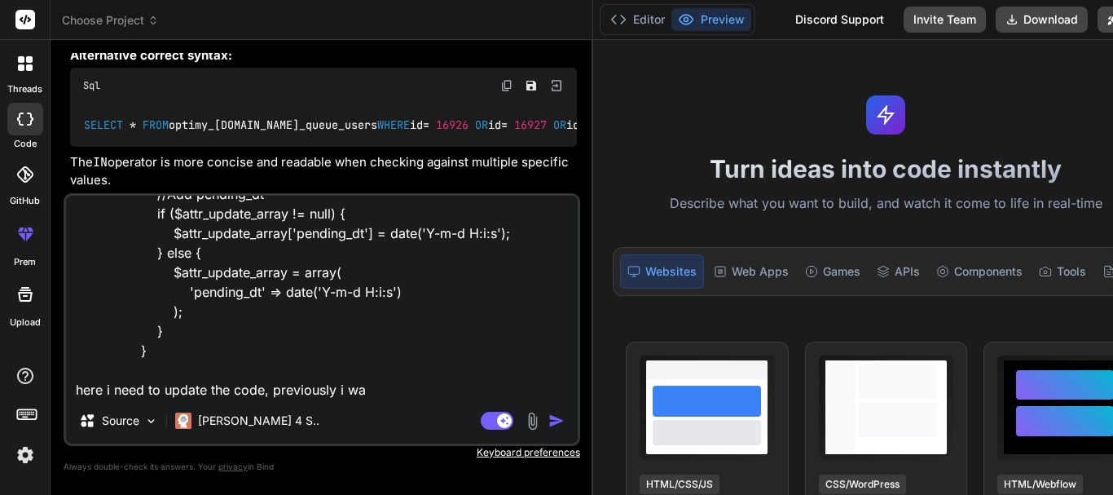
type textarea "x"
type textarea "if ($db_status != 'Pending' && $status == 'Pending') { //Add pending_dt if ($at…"
type textarea "x"
type textarea "if ($db_status != 'Pending' && $status == 'Pending') { //Add pending_dt if ($at…"
type textarea "x"
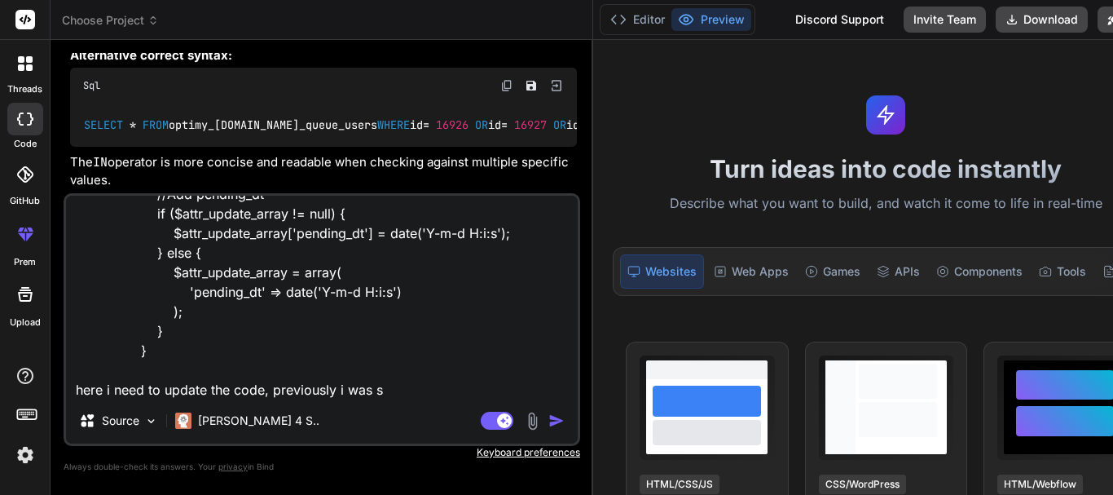
type textarea "if ($db_status != 'Pending' && $status == 'Pending') { //Add pending_dt if ($at…"
type textarea "x"
type textarea "if ($db_status != 'Pending' && $status == 'Pending') { //Add pending_dt if ($at…"
type textarea "x"
type textarea "if ($db_status != 'Pending' && $status == 'Pending') { //Add pending_dt if ($at…"
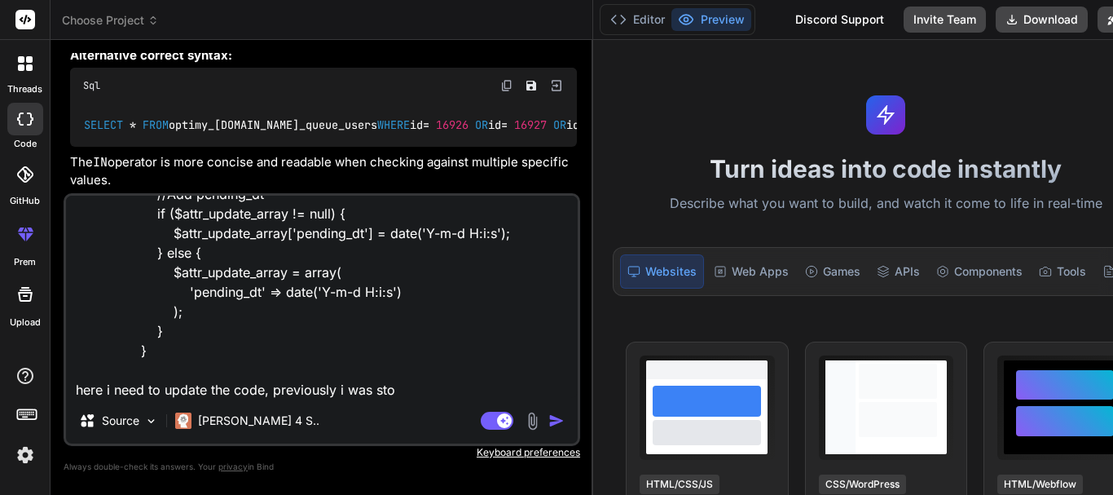
type textarea "x"
type textarea "if ($db_status != 'Pending' && $status == 'Pending') { //Add pending_dt if ($at…"
type textarea "x"
type textarea "if ($db_status != 'Pending' && $status == 'Pending') { //Add pending_dt if ($at…"
type textarea "x"
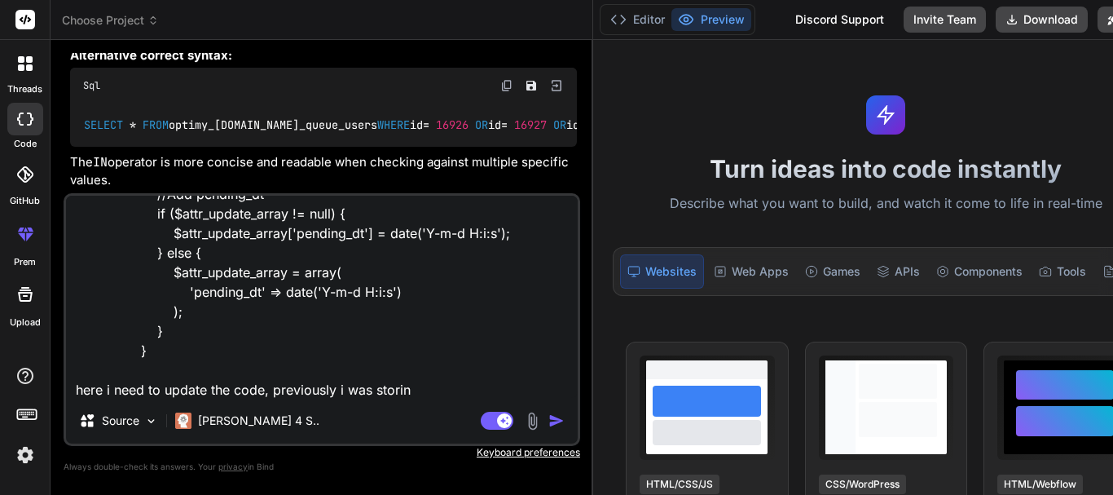
type textarea "if ($db_status != 'Pending' && $status == 'Pending') { //Add pending_dt if ($at…"
type textarea "x"
type textarea "if ($db_status != 'Pending' && $status == 'Pending') { //Add pending_dt if ($at…"
paste textarea "ai_nurture_after_hours_lead"
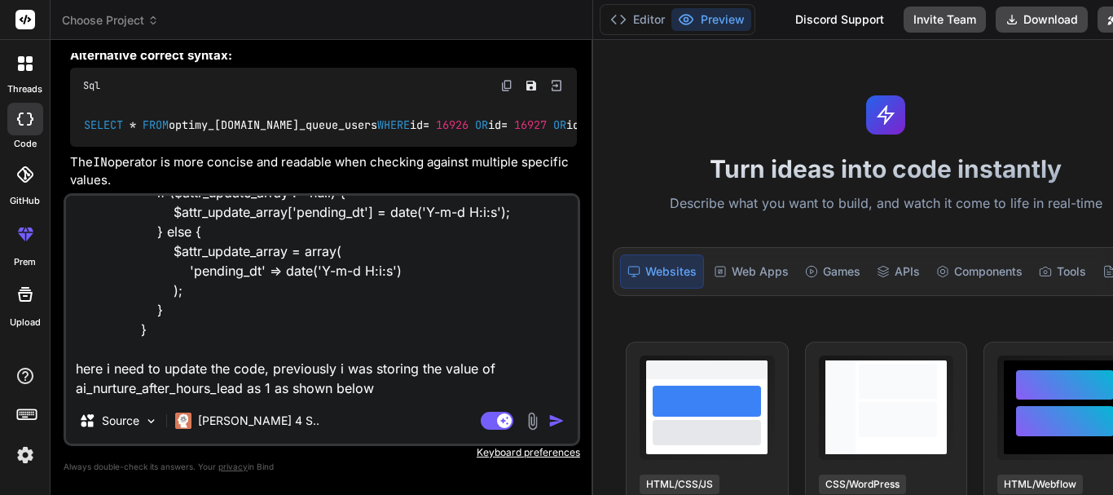
scroll to position [101, 0]
paste textarea "if ($fn_after_hours_lead == 1) { $attr_update['ai_nurture_after_hours_lead'] = …"
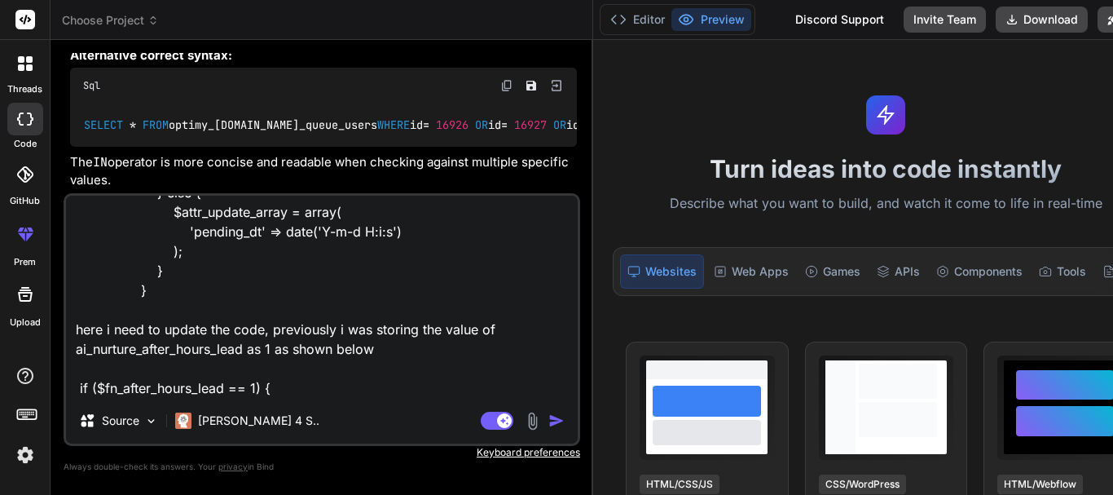
scroll to position [160, 0]
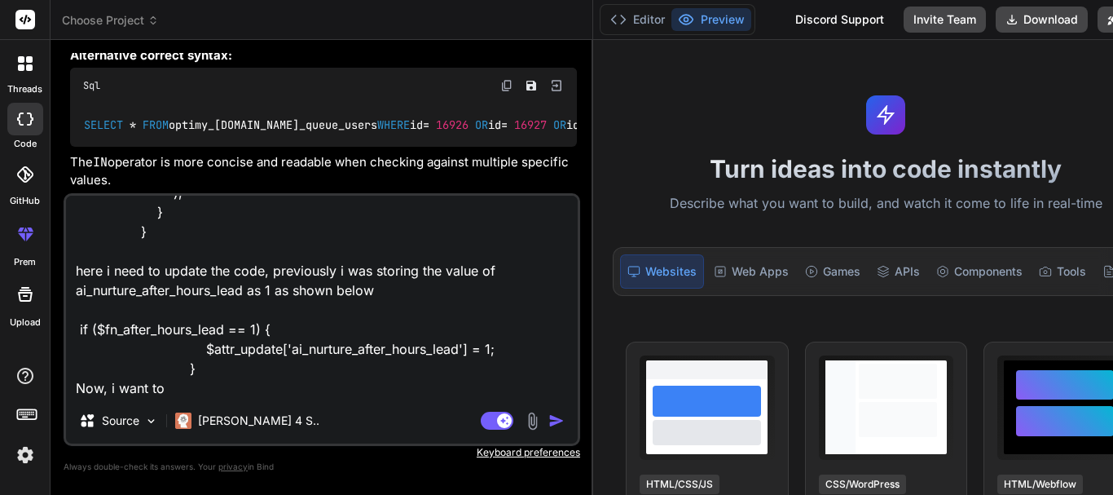
click at [178, 389] on textarea "if ($db_status != 'Pending' && $status == 'Pending') { //Add pending_dt if ($at…" at bounding box center [322, 297] width 512 height 202
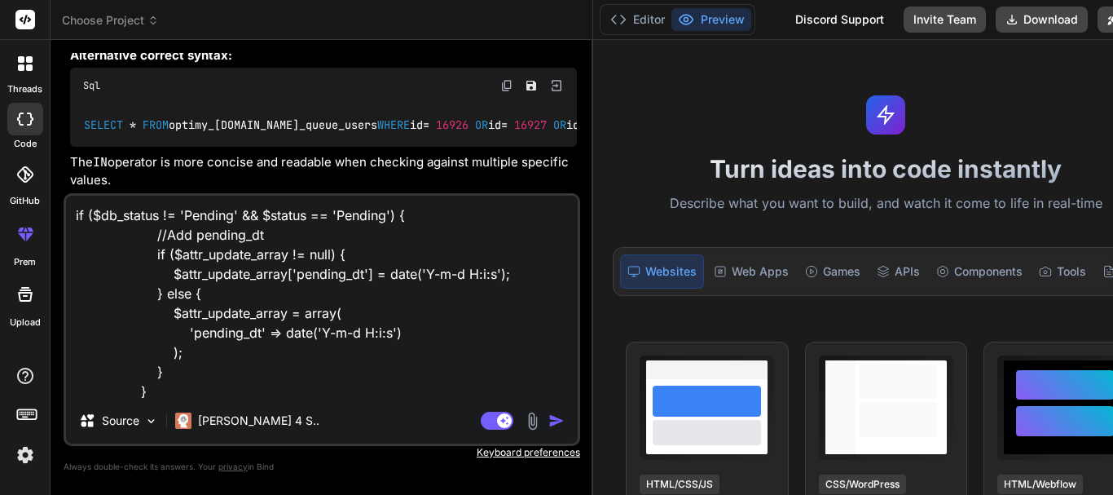
drag, startPoint x: 134, startPoint y: 255, endPoint x: 341, endPoint y: 257, distance: 207.0
click at [341, 257] on textarea "if ($db_status != 'Pending' && $status == 'Pending') { //Add pending_dt if ($at…" at bounding box center [322, 297] width 512 height 202
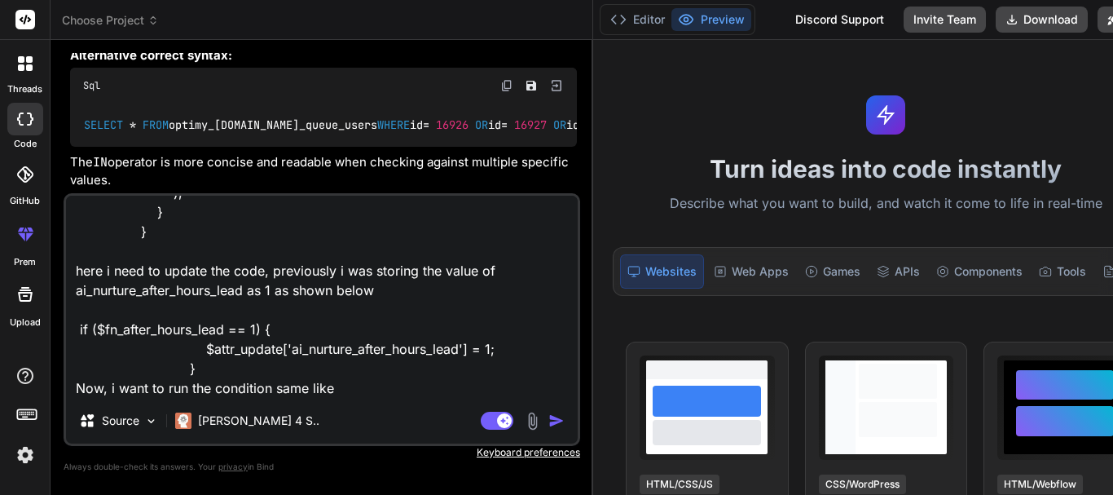
click at [345, 394] on textarea "if ($db_status != 'Pending' && $status == 'Pending') { //Add pending_dt if ($at…" at bounding box center [322, 297] width 512 height 202
paste textarea "if ($attr_update_array != null) {"
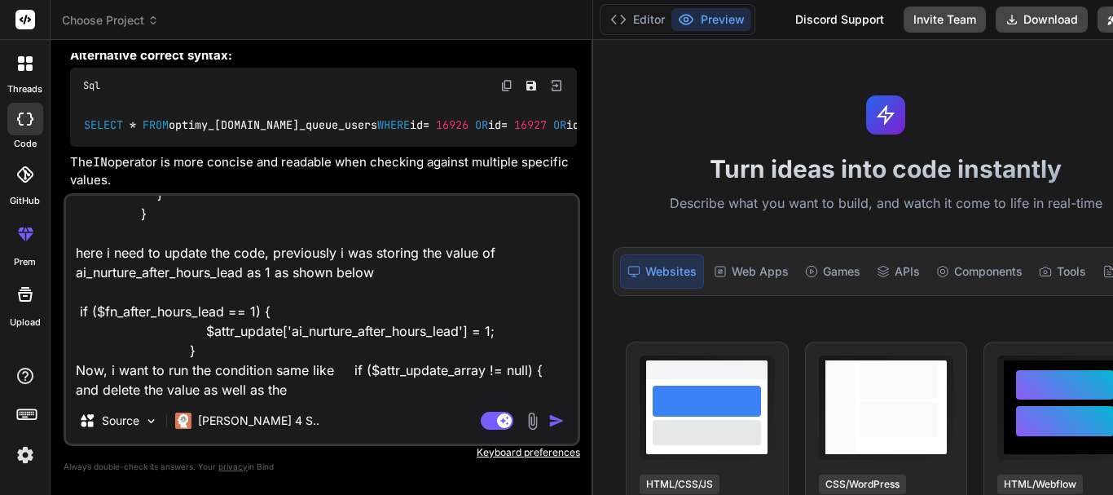
click at [362, 331] on textarea "if ($db_status != 'Pending' && $status == 'Pending') { //Add pending_dt if ($at…" at bounding box center [322, 297] width 512 height 202
click at [361, 331] on textarea "if ($db_status != 'Pending' && $status == 'Pending') { //Add pending_dt if ($at…" at bounding box center [322, 297] width 512 height 202
click at [357, 393] on textarea "if ($db_status != 'Pending' && $status == 'Pending') { //Add pending_dt if ($at…" at bounding box center [322, 297] width 512 height 202
paste textarea "ai_nurture_after_hours_lead"
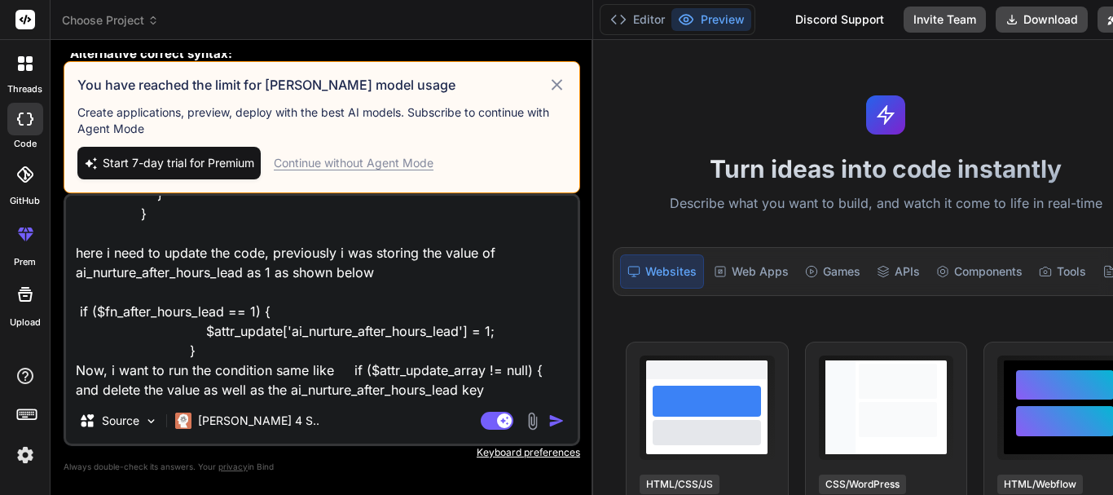
scroll to position [179, 0]
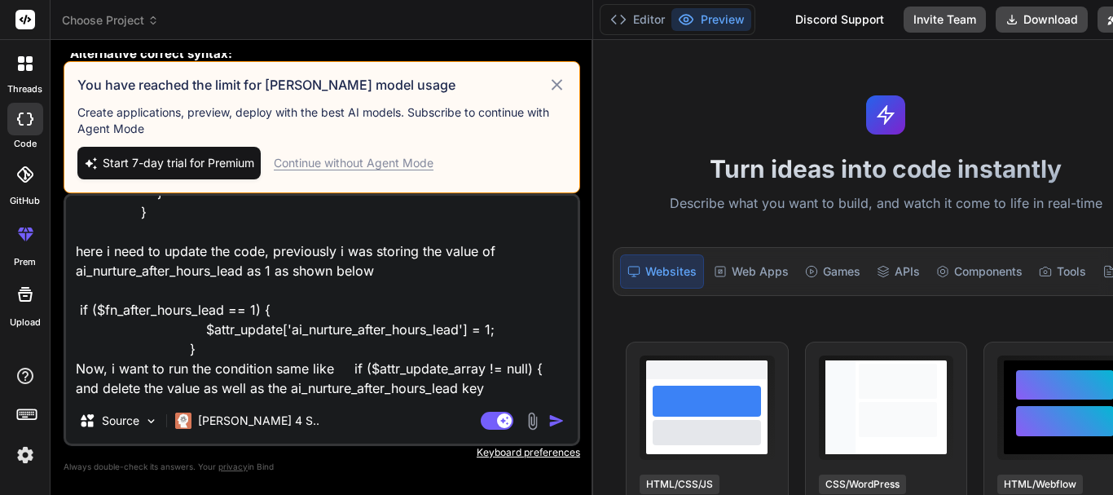
click at [314, 293] on textarea "if ($db_status != 'Pending' && $status == 'Pending') { //Add pending_dt if ($at…" at bounding box center [322, 297] width 512 height 202
click at [548, 76] on icon at bounding box center [557, 85] width 19 height 20
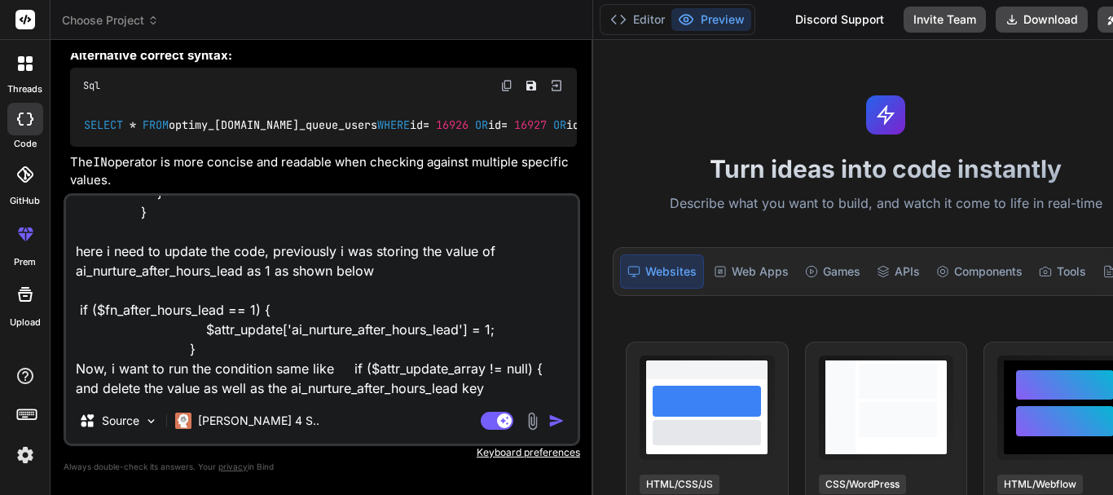
click at [548, 416] on img "button" at bounding box center [556, 420] width 16 height 16
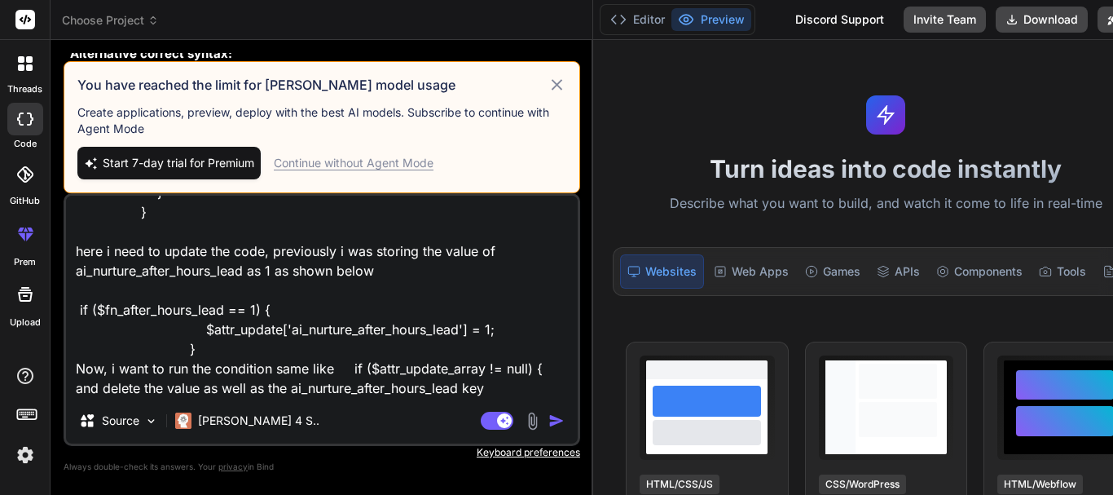
click at [330, 161] on div "Continue without Agent Mode" at bounding box center [354, 163] width 160 height 16
